Goal: Task Accomplishment & Management: Use online tool/utility

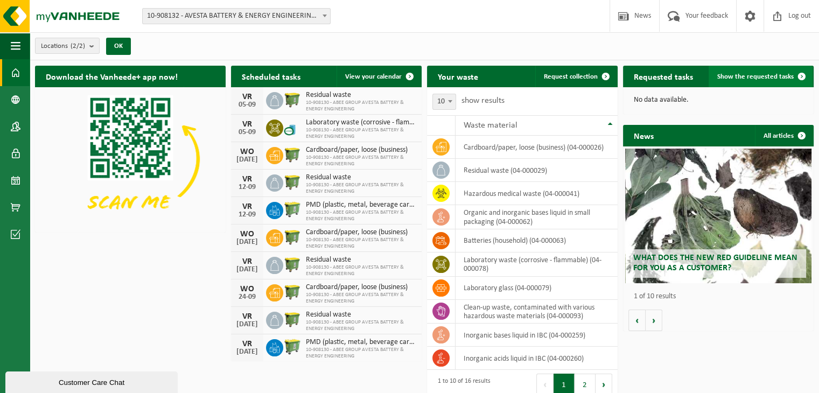
click at [773, 76] on font "Show the requested tasks" at bounding box center [755, 76] width 76 height 7
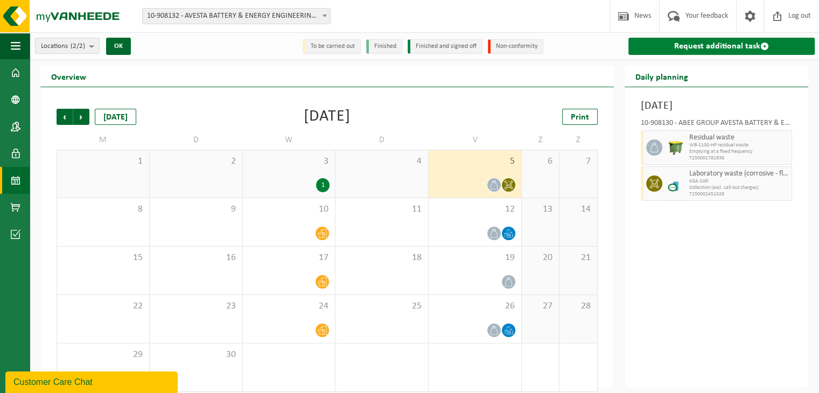
click at [707, 45] on font "Request additional task" at bounding box center [717, 46] width 86 height 9
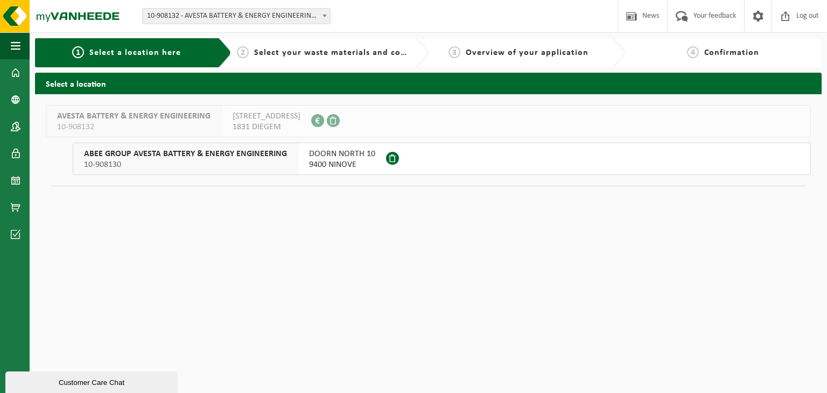
click at [319, 162] on font "9400 NINOVE" at bounding box center [332, 164] width 47 height 9
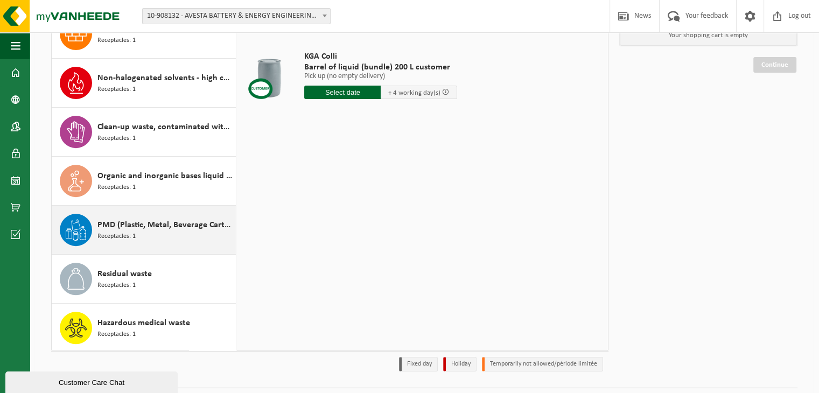
scroll to position [108, 0]
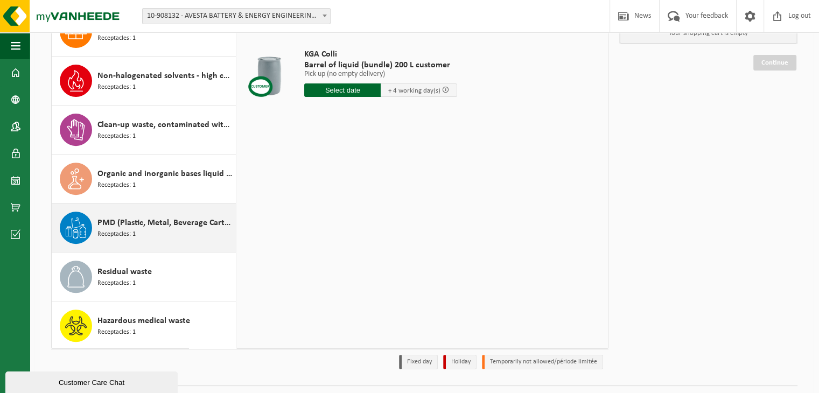
click at [189, 227] on div "PMD (Plastic, Metal, Beverage Cartons) (companies) Receptacles: 1" at bounding box center [165, 228] width 136 height 32
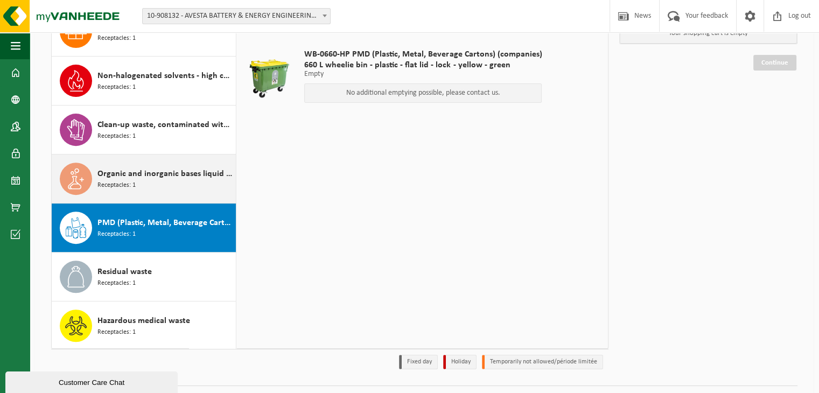
click at [185, 180] on div "Organic and inorganic bases liquid in small packaging Receptacles: 1" at bounding box center [165, 179] width 136 height 32
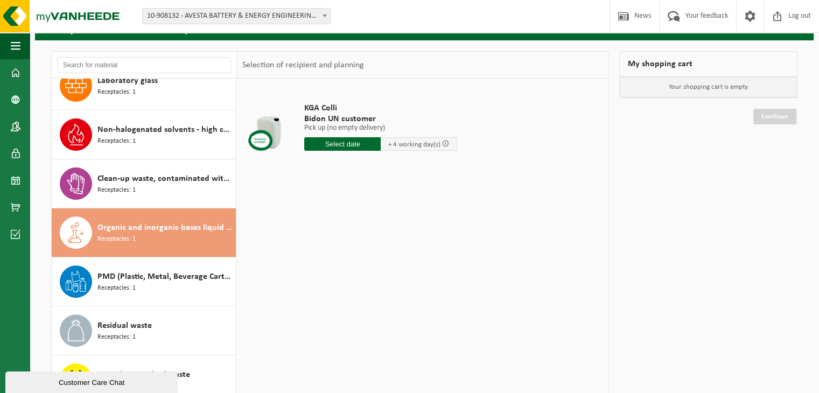
scroll to position [0, 0]
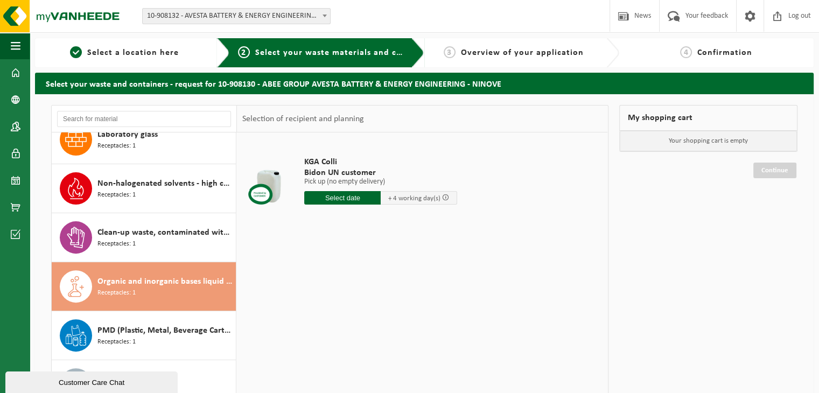
click at [366, 198] on input "text" at bounding box center [342, 197] width 76 height 13
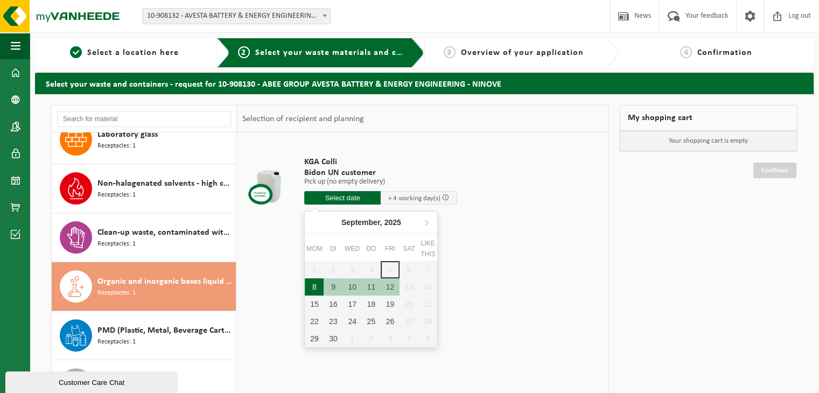
click at [314, 284] on font "8" at bounding box center [314, 287] width 4 height 9
type input "Van 2025-09-08"
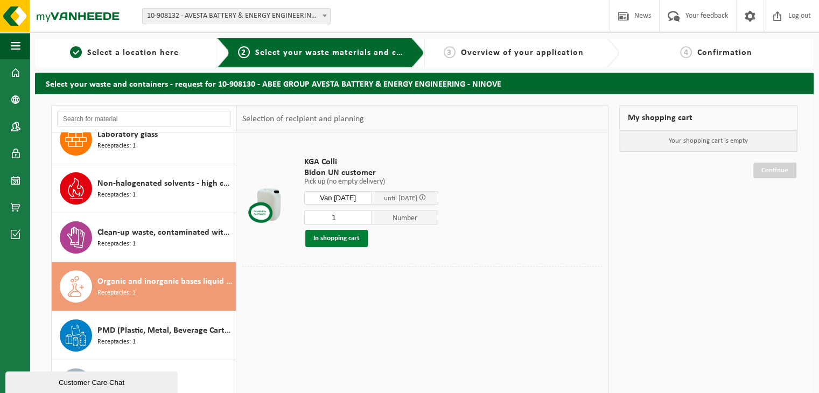
click at [351, 238] on font "In shopping cart" at bounding box center [336, 238] width 46 height 7
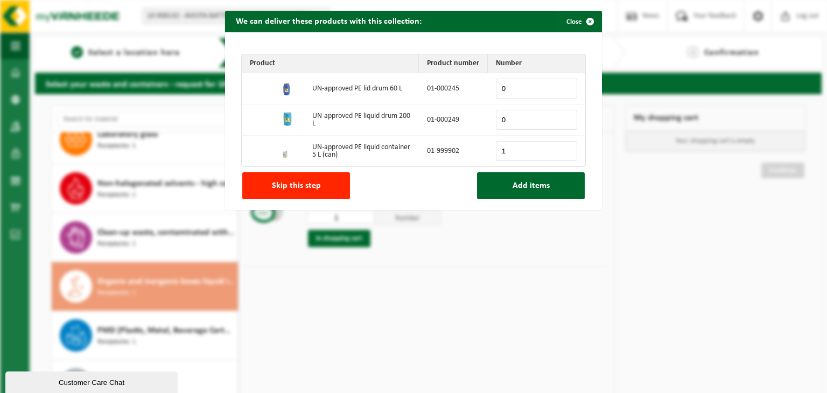
click at [562, 149] on input "1" at bounding box center [536, 151] width 81 height 20
click at [562, 154] on input "0" at bounding box center [536, 151] width 81 height 20
click at [563, 148] on input "1" at bounding box center [536, 151] width 81 height 20
click at [563, 148] on input "2" at bounding box center [536, 151] width 81 height 20
type input "3"
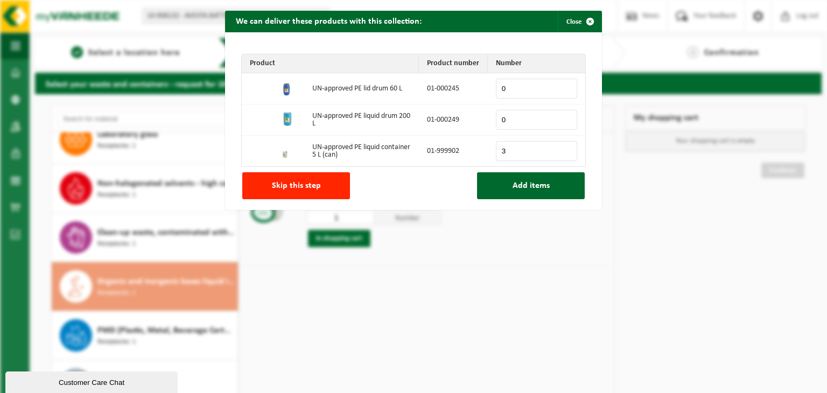
click at [563, 148] on input "3" at bounding box center [536, 151] width 81 height 20
click at [537, 190] on font "Add items" at bounding box center [530, 185] width 37 height 9
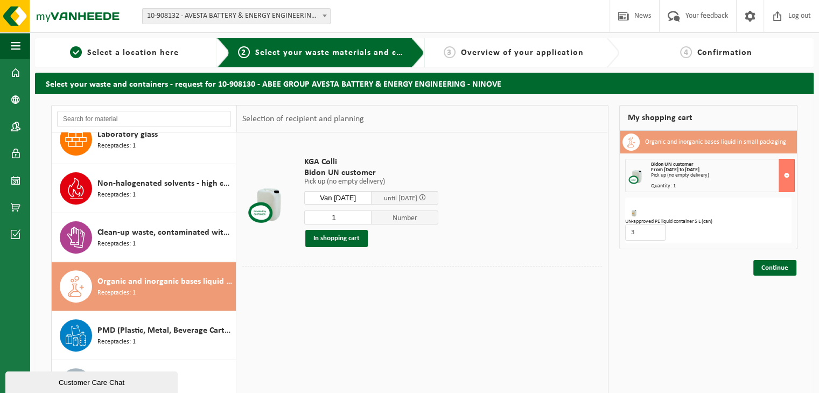
click at [368, 220] on input "1" at bounding box center [337, 217] width 67 height 14
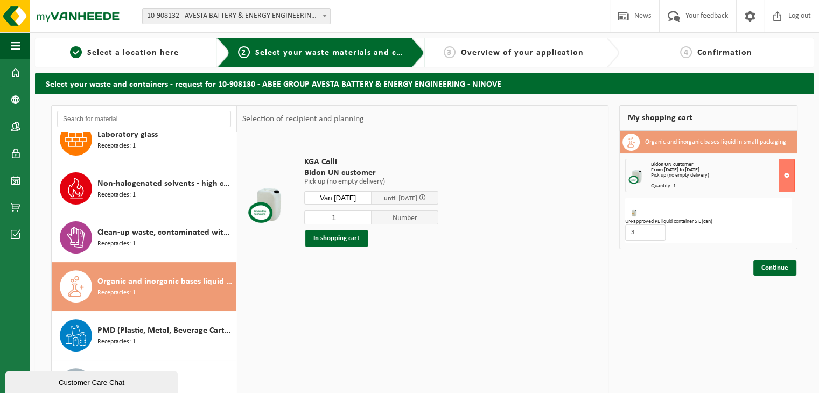
click at [368, 220] on input "1" at bounding box center [337, 217] width 67 height 14
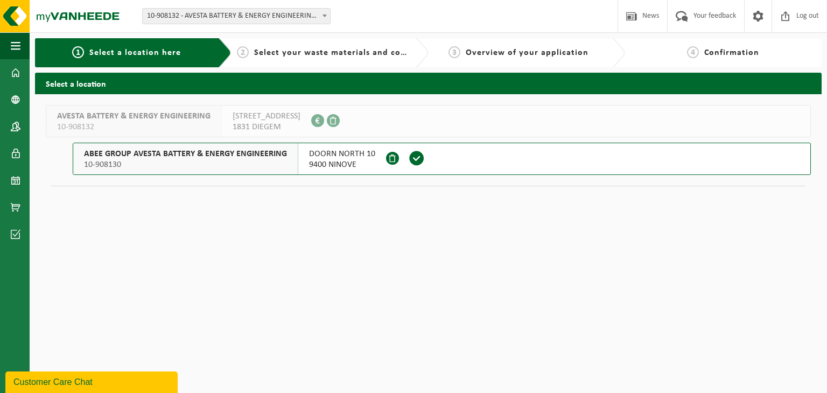
click at [321, 166] on font "9400 NINOVE" at bounding box center [332, 164] width 47 height 9
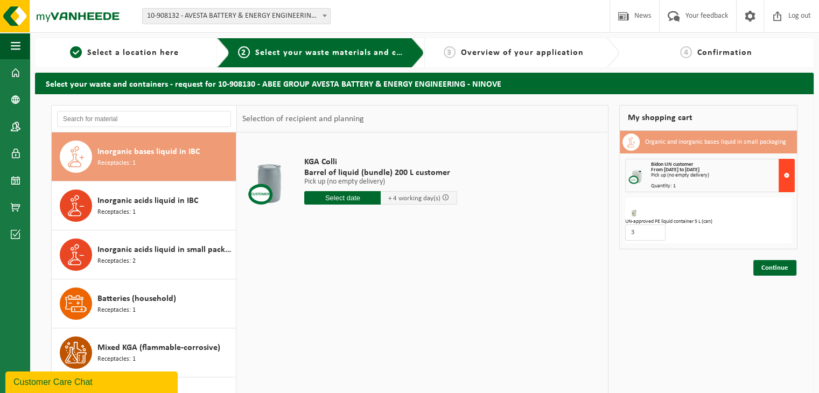
click at [786, 176] on button at bounding box center [786, 175] width 16 height 33
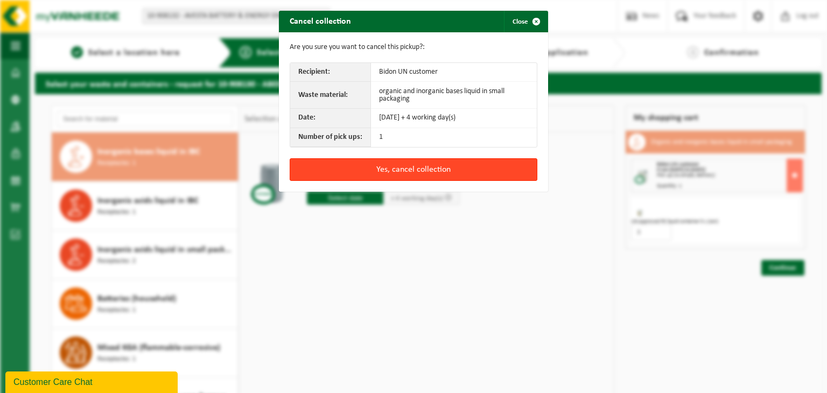
click at [448, 177] on button "Yes, cancel collection" at bounding box center [414, 169] width 248 height 23
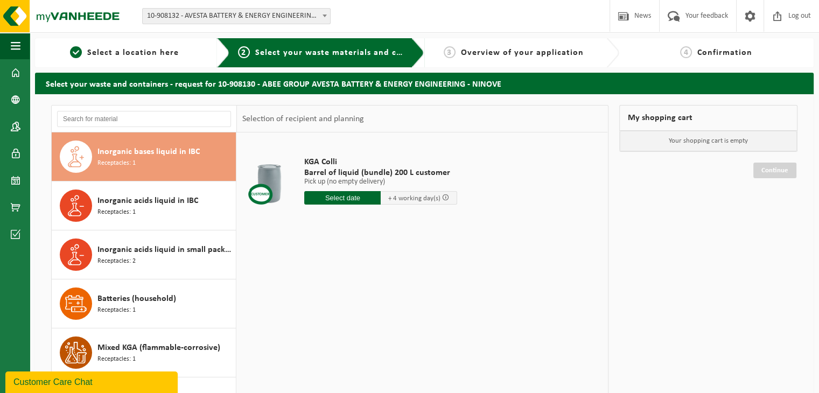
click at [146, 157] on span "Inorganic bases liquid in IBC" at bounding box center [148, 151] width 102 height 13
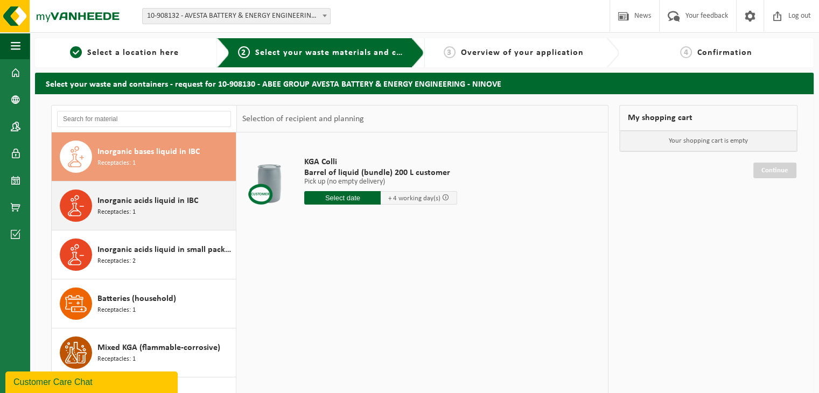
click at [137, 217] on div "Inorganic acids liquid in IBC Receptacles: 1" at bounding box center [165, 205] width 136 height 32
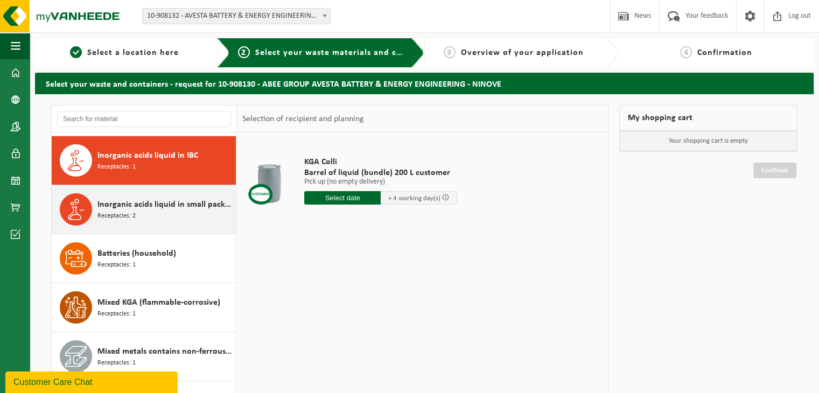
scroll to position [48, 0]
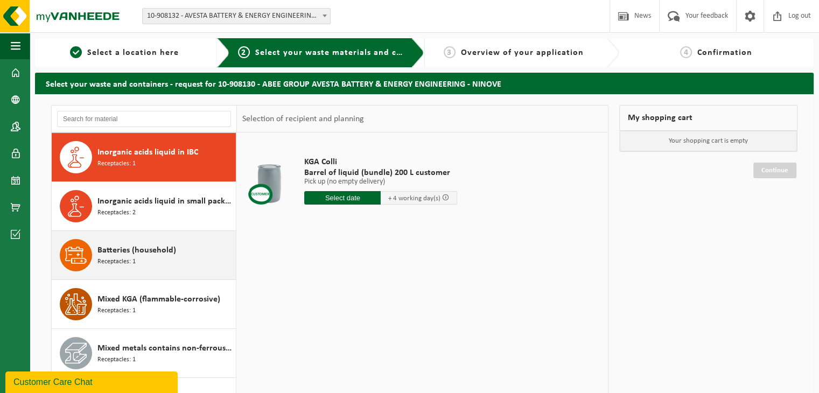
click at [153, 252] on font "Batteries (household)" at bounding box center [136, 250] width 79 height 9
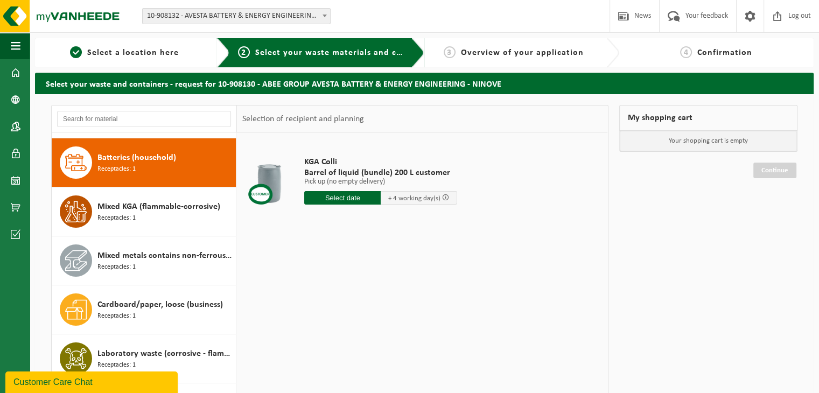
scroll to position [146, 0]
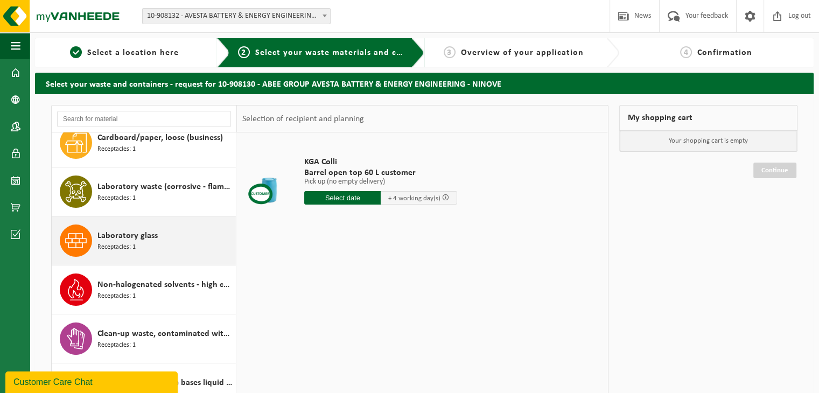
click at [154, 241] on div "Laboratory glass Receptacles: 1" at bounding box center [165, 240] width 136 height 32
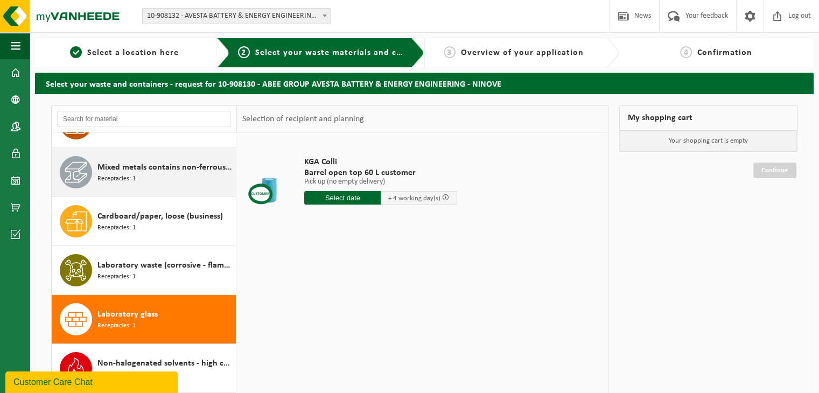
click at [157, 189] on div "Mixed metals contains non-ferrous metals Receptacles: 1" at bounding box center [144, 172] width 185 height 48
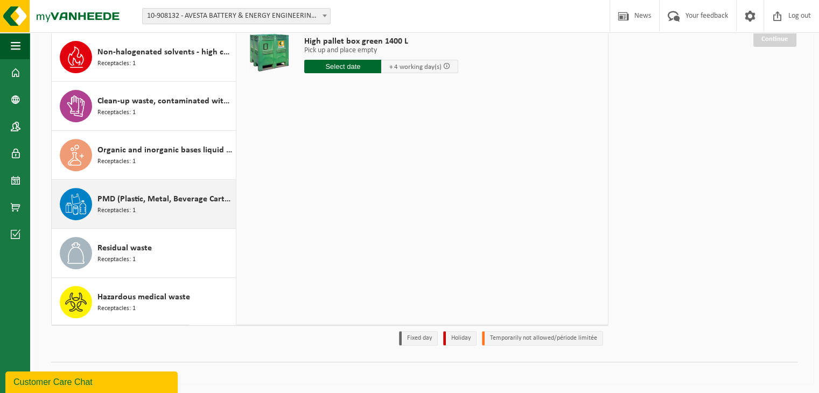
scroll to position [132, 0]
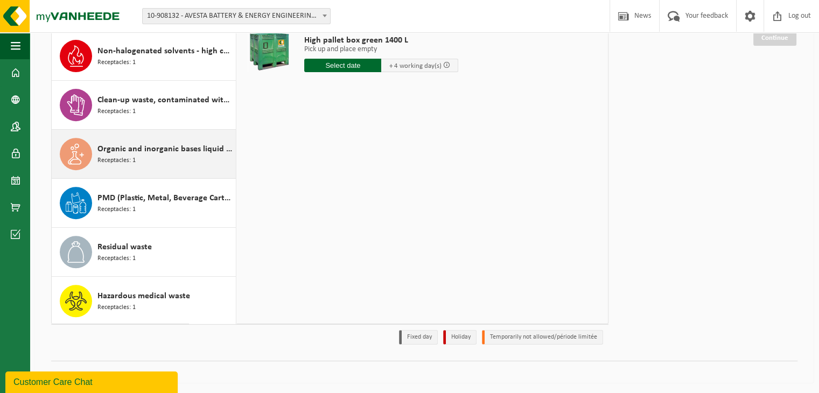
click at [163, 145] on font "Organic and inorganic bases liquid in small packaging" at bounding box center [195, 149] width 196 height 9
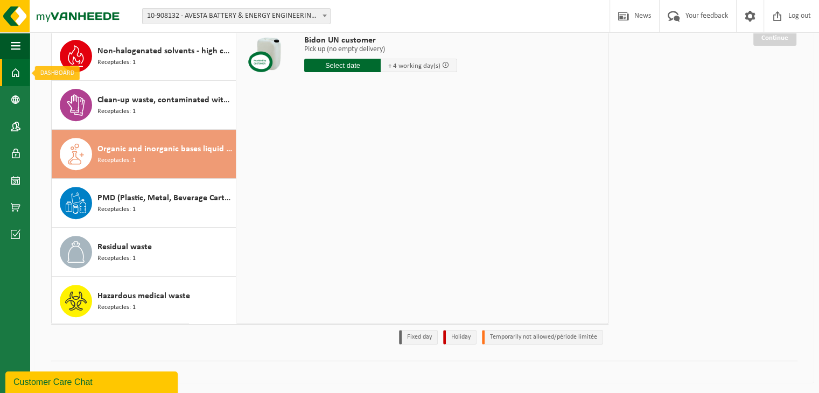
click at [17, 74] on span at bounding box center [16, 72] width 10 height 27
